Goal: Task Accomplishment & Management: Complete application form

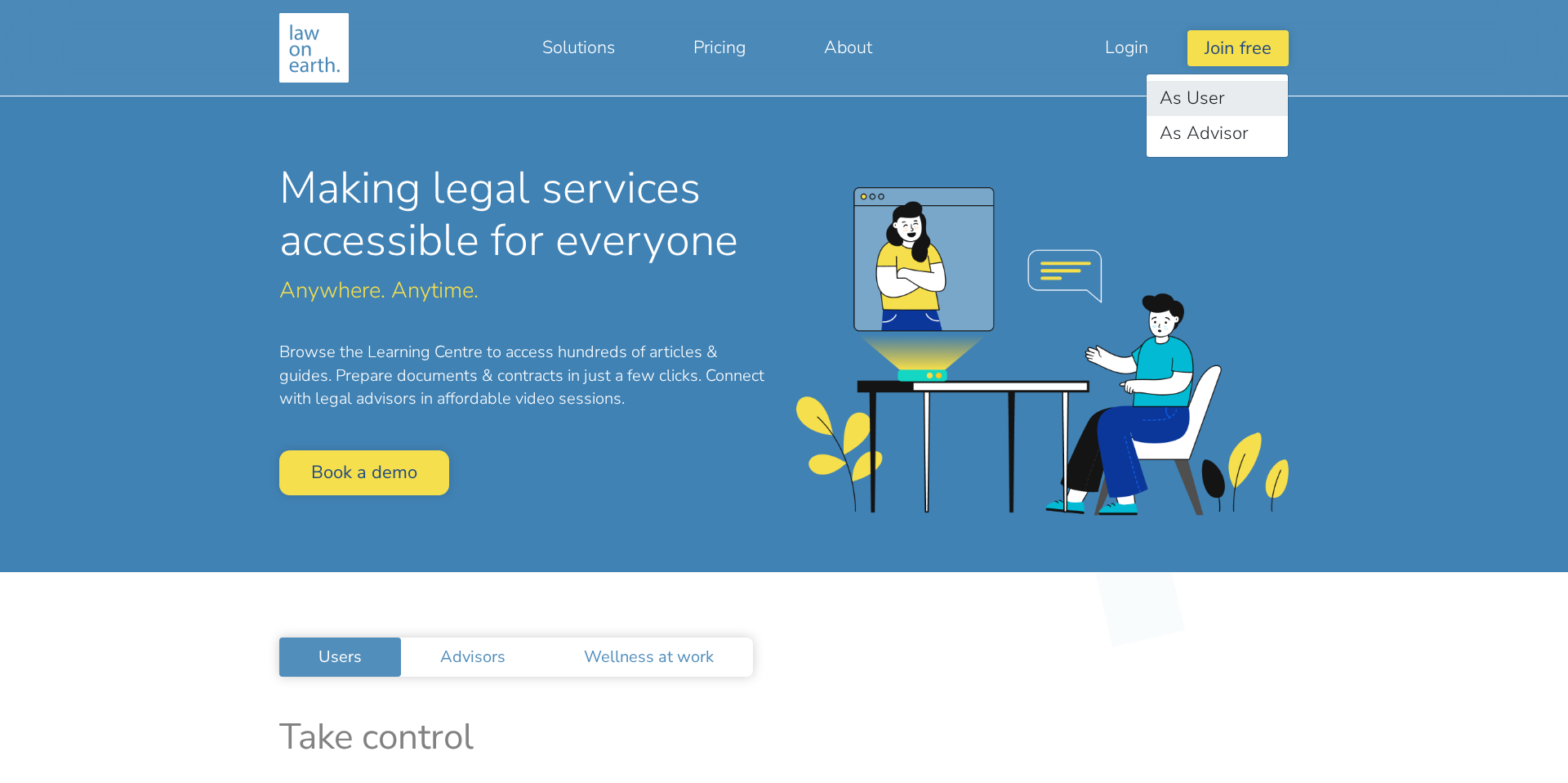
click at [1220, 97] on link "As User" at bounding box center [1217, 98] width 141 height 35
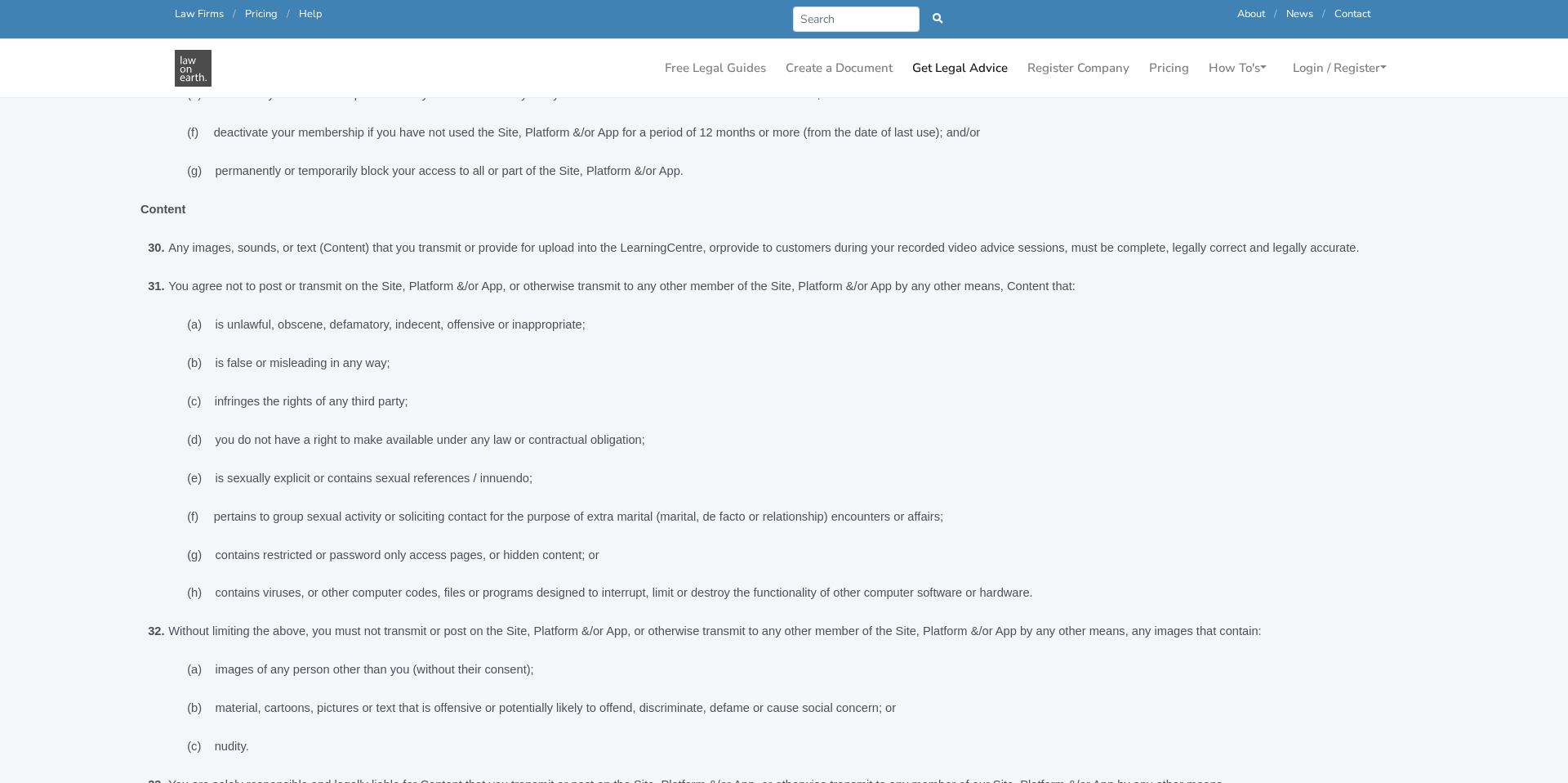
scroll to position [3822, 0]
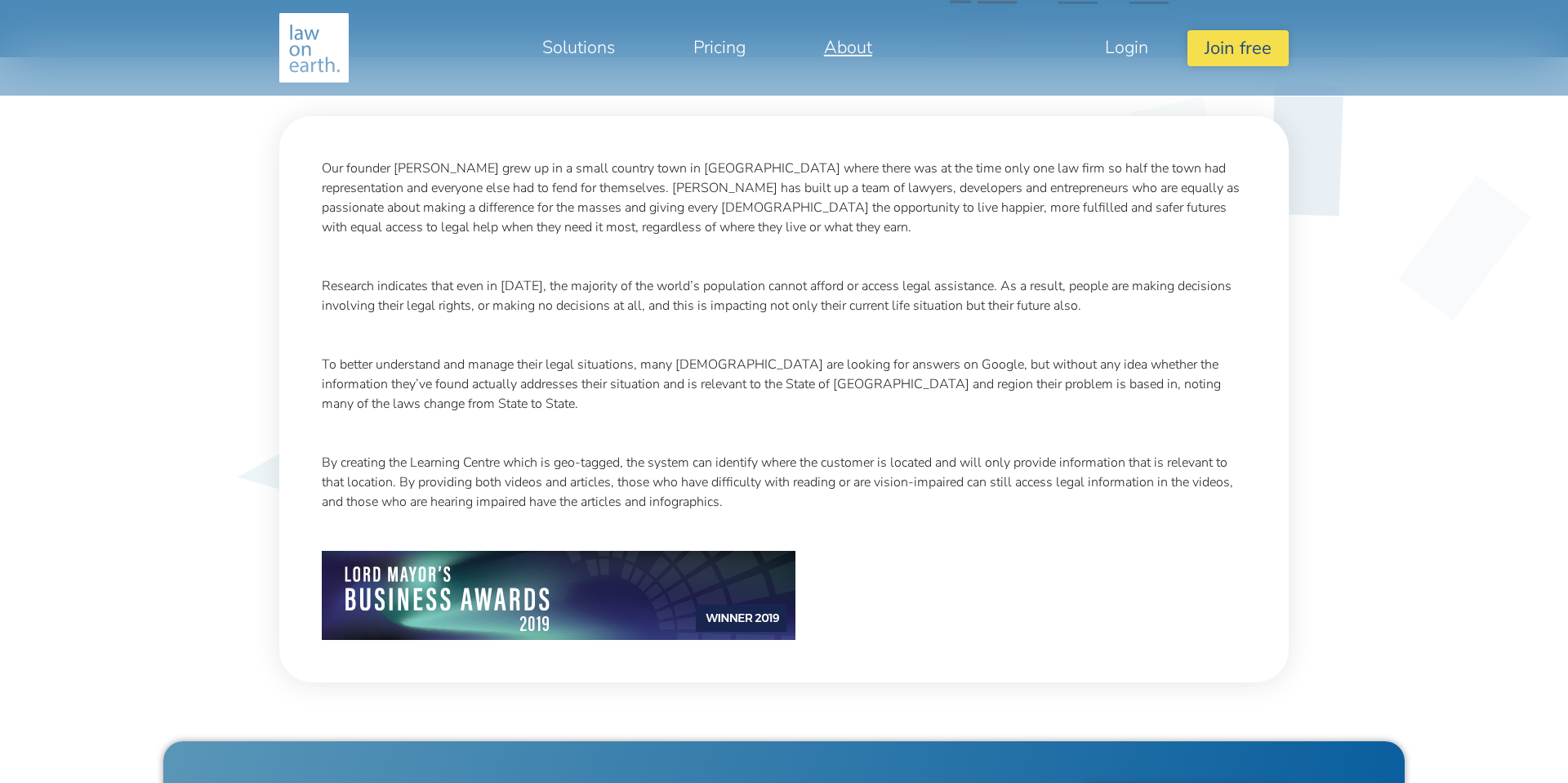
scroll to position [909, 0]
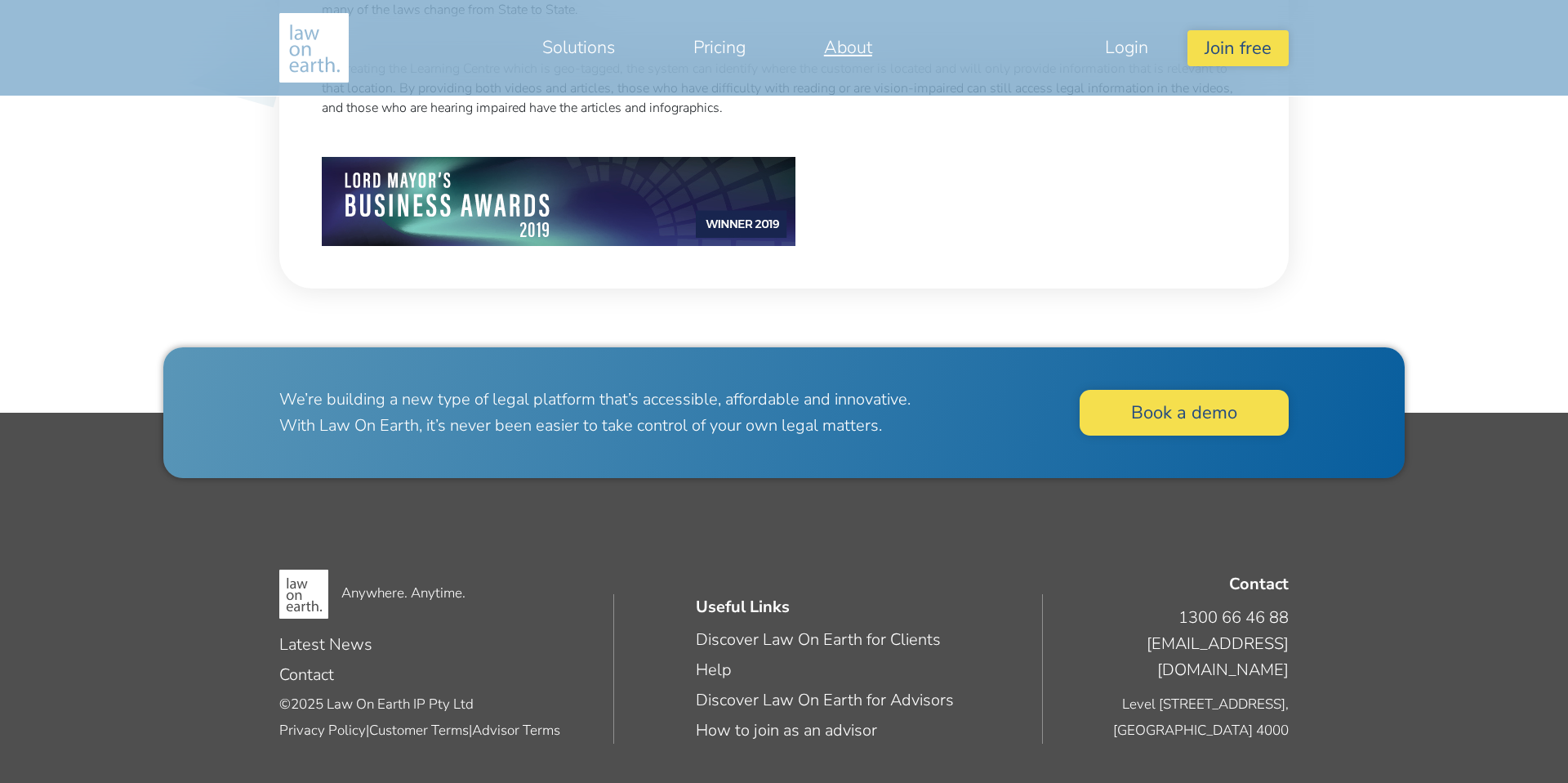
click at [336, 41] on img at bounding box center [314, 48] width 70 height 70
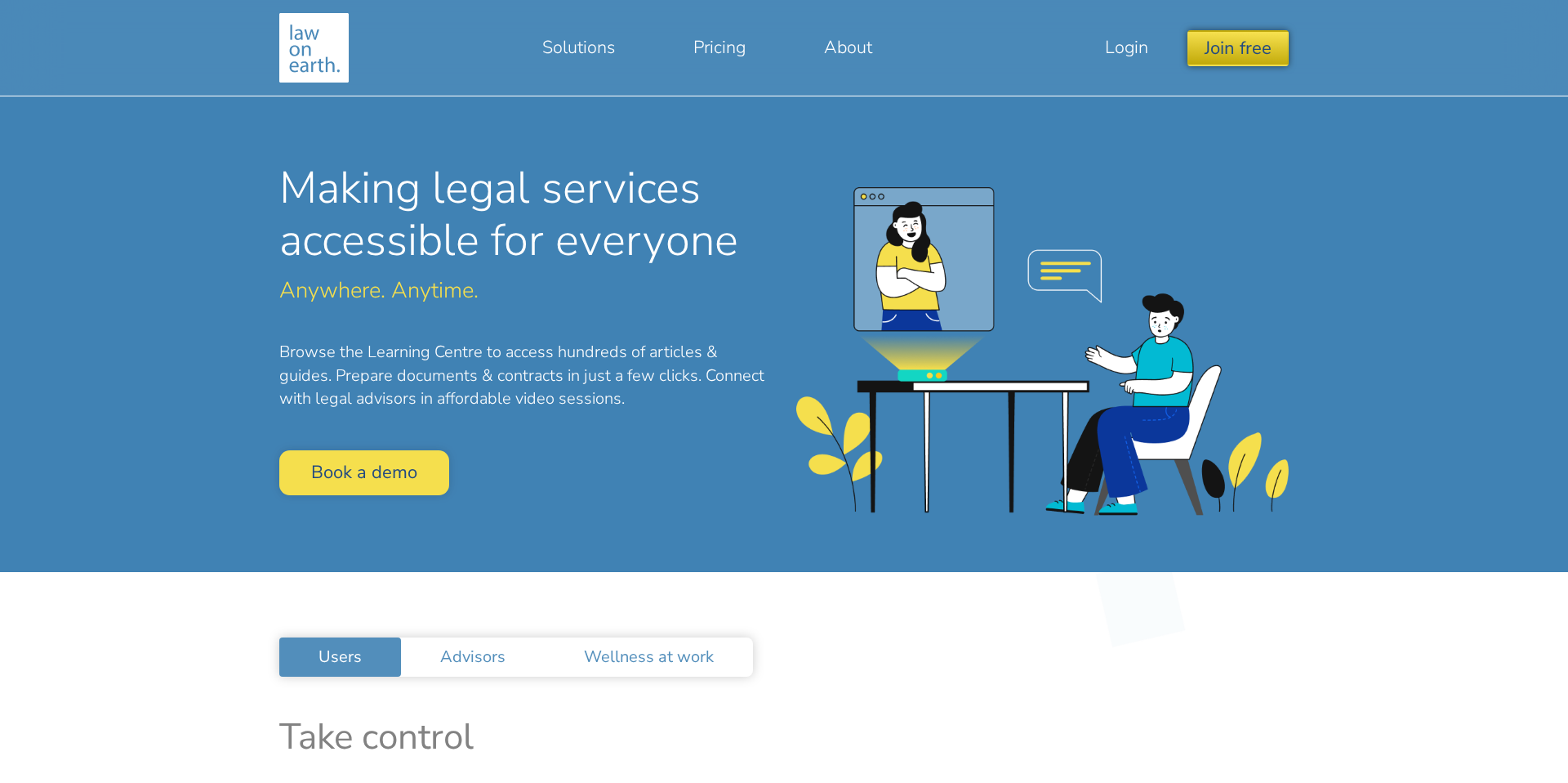
click at [1253, 34] on button "Join free" at bounding box center [1238, 48] width 101 height 35
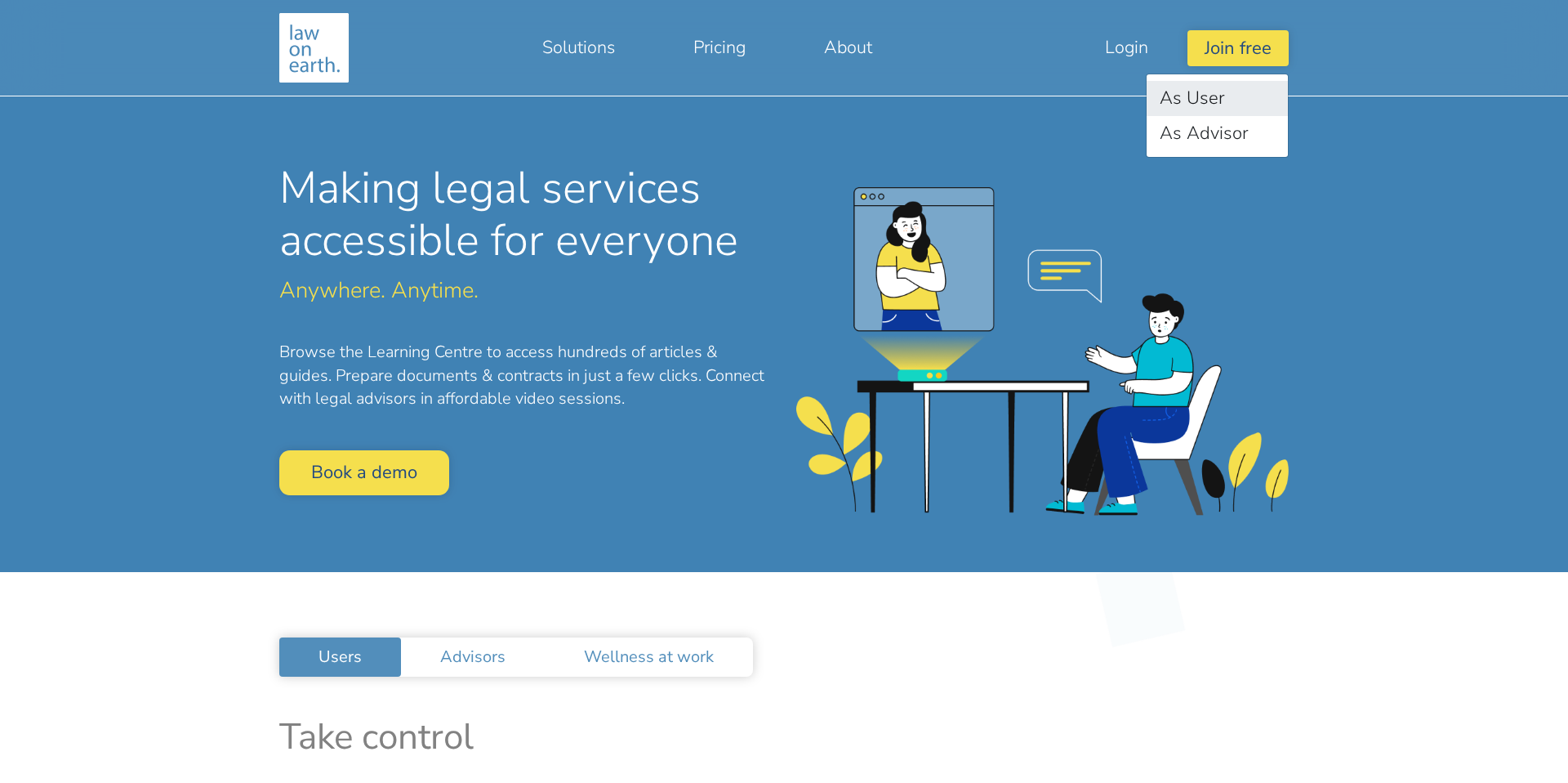
click at [1196, 110] on link "As User" at bounding box center [1217, 98] width 141 height 35
